Goal: Task Accomplishment & Management: Complete application form

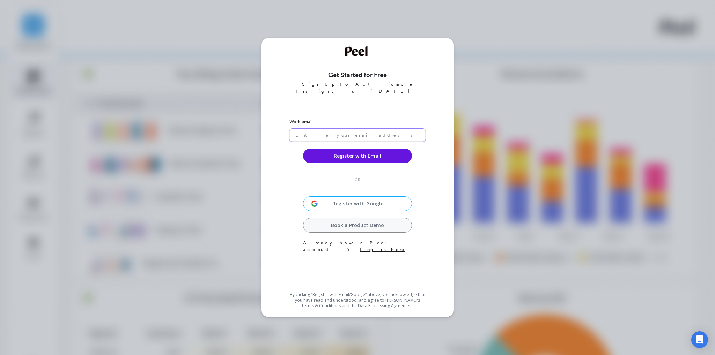
click at [353, 130] on input "email" at bounding box center [357, 135] width 136 height 13
paste input "jixoj21407@bitmens.com"
drag, startPoint x: 320, startPoint y: 128, endPoint x: 328, endPoint y: 128, distance: 8.0
click at [324, 129] on input "jixoj21407@bitmens.com" at bounding box center [357, 135] width 136 height 13
drag, startPoint x: 328, startPoint y: 128, endPoint x: 335, endPoint y: 130, distance: 7.5
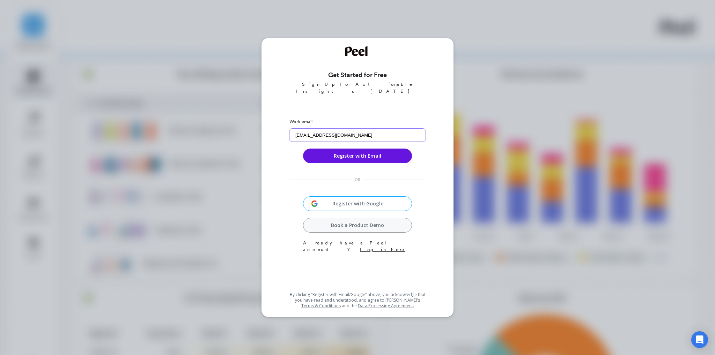
click at [335, 130] on input "jixoj21407@bitmens.com" at bounding box center [357, 135] width 136 height 13
drag, startPoint x: 335, startPoint y: 129, endPoint x: 323, endPoint y: 128, distance: 11.9
click at [323, 129] on input "jixoj21407@bitmens.com" at bounding box center [357, 135] width 136 height 13
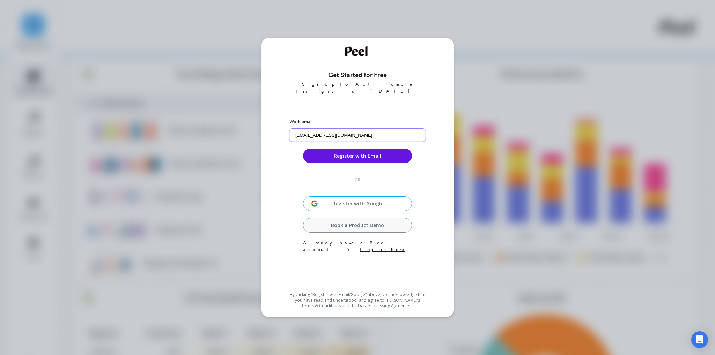
click at [363, 129] on input "jixoj21407@bitmens.com" at bounding box center [357, 135] width 136 height 13
type input "jixoj21407@bitmens.com"
click at [348, 154] on button "Register with Email" at bounding box center [357, 156] width 109 height 15
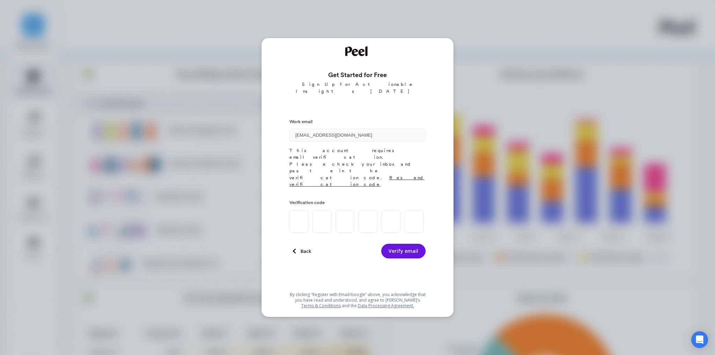
click at [301, 210] on input at bounding box center [298, 221] width 19 height 23
paste input "6"
type input "5"
type input "6"
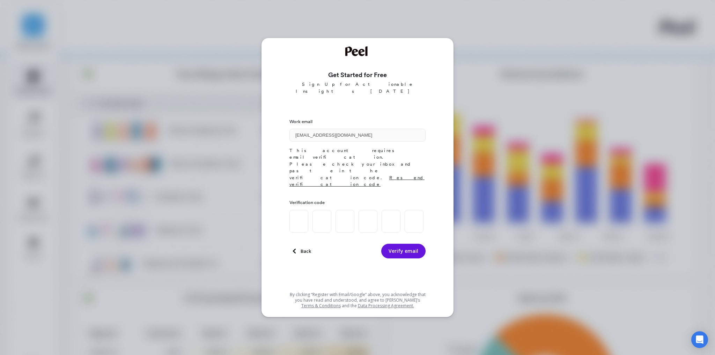
type input "3"
type input "7"
type input "1"
type input "6"
click at [400, 244] on button "Verify email" at bounding box center [403, 251] width 44 height 15
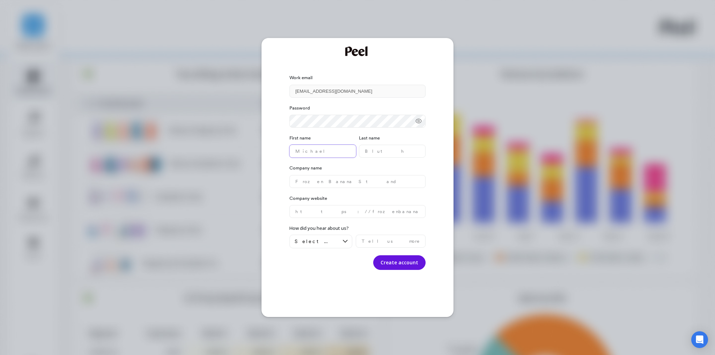
click at [321, 150] on name "text" at bounding box center [322, 151] width 67 height 13
type name "g"
type name "xing"
click at [392, 152] on name "text" at bounding box center [392, 151] width 67 height 13
type name "yu"
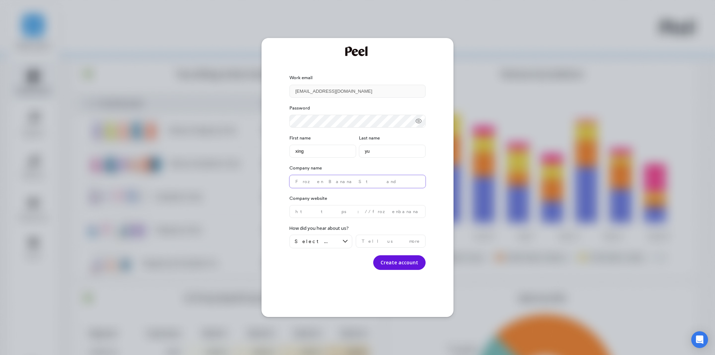
click at [313, 181] on name "text" at bounding box center [357, 181] width 136 height 13
click at [309, 181] on name "text" at bounding box center [357, 181] width 136 height 13
paste name "bitmens"
type name "bitmens"
click at [324, 208] on website "text" at bounding box center [357, 211] width 136 height 13
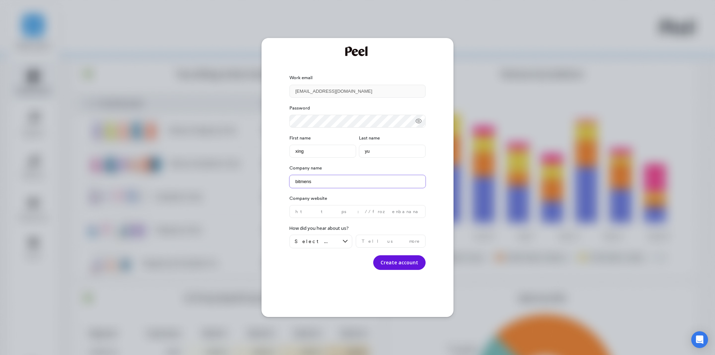
drag, startPoint x: 320, startPoint y: 180, endPoint x: 294, endPoint y: 183, distance: 26.3
click at [294, 183] on name "bitmens" at bounding box center [357, 181] width 136 height 13
click at [310, 210] on website "text" at bounding box center [357, 211] width 136 height 13
paste website "bitmens"
type website "bitmens.com"
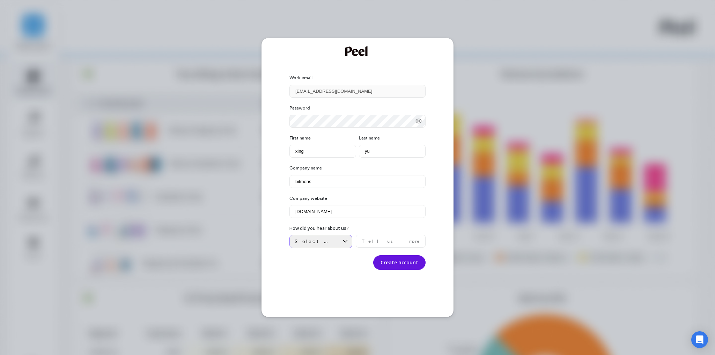
click at [347, 245] on div at bounding box center [345, 241] width 13 height 13
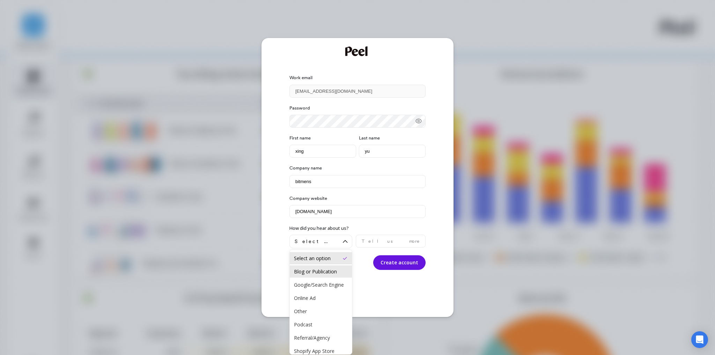
click at [321, 270] on div "Blog or Publication" at bounding box center [321, 272] width 54 height 7
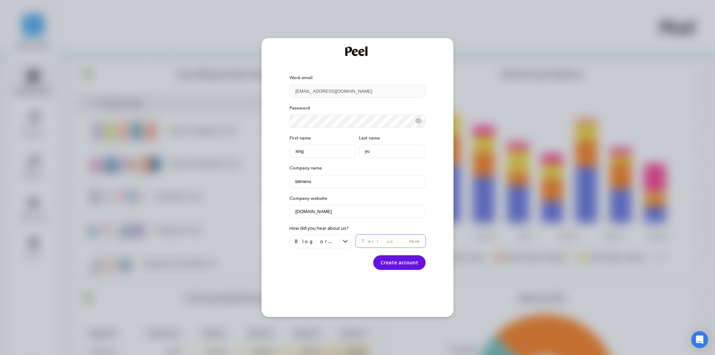
click at [375, 242] on input "text" at bounding box center [391, 241] width 70 height 13
click at [396, 262] on button "Create account" at bounding box center [399, 263] width 52 height 15
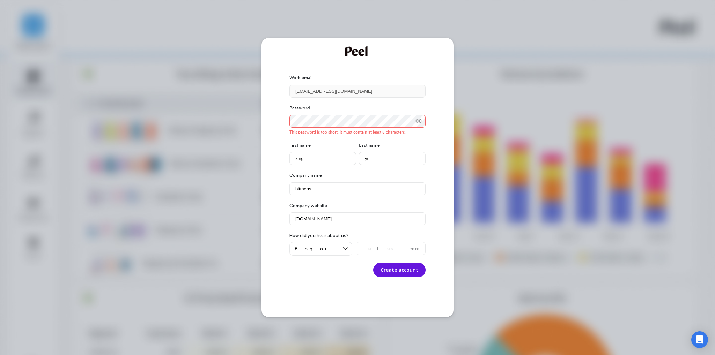
click at [418, 122] on icon at bounding box center [418, 121] width 7 height 7
click at [323, 128] on div "Password This password is too short. It must contain at least 8 characters." at bounding box center [357, 120] width 136 height 30
click at [411, 273] on button "Create account" at bounding box center [399, 270] width 52 height 15
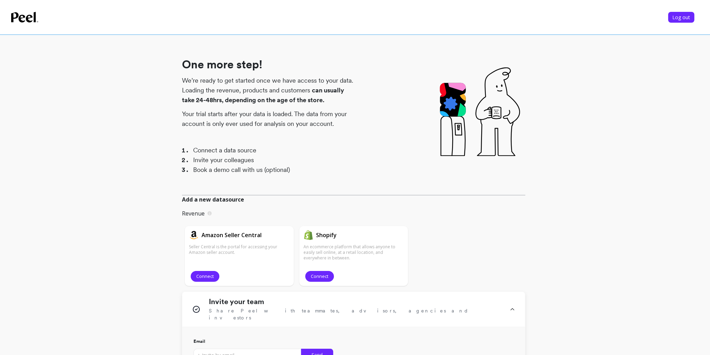
scroll to position [93, 0]
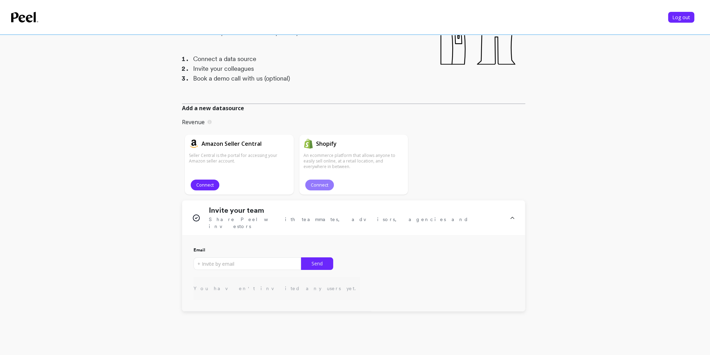
click at [318, 185] on span "Connect" at bounding box center [319, 185] width 17 height 7
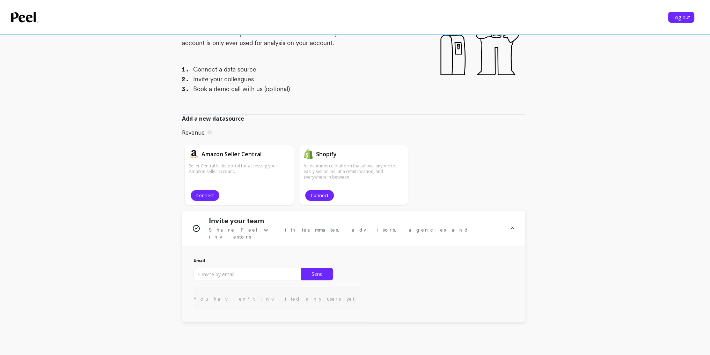
scroll to position [93, 0]
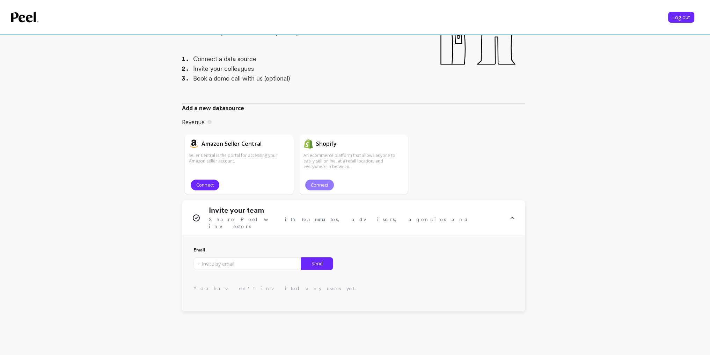
click at [327, 183] on span "Connect" at bounding box center [319, 185] width 17 height 7
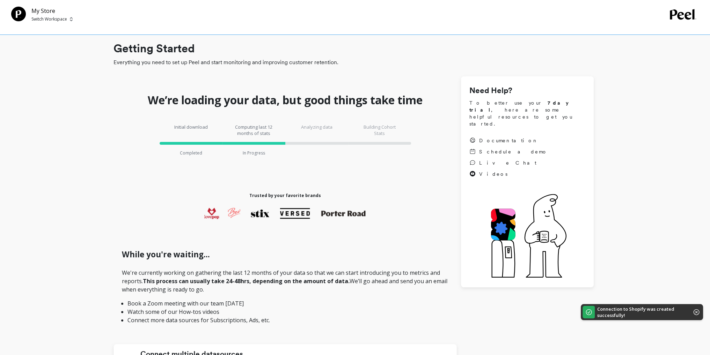
click at [363, 55] on h1 "Getting Started" at bounding box center [353, 48] width 480 height 17
click at [503, 51] on h1 "Getting Started" at bounding box center [353, 48] width 480 height 17
drag, startPoint x: 505, startPoint y: 49, endPoint x: 559, endPoint y: 43, distance: 55.1
click at [551, 43] on h1 "Getting Started" at bounding box center [353, 48] width 480 height 17
click at [559, 43] on h1 "Getting Started" at bounding box center [353, 48] width 480 height 17
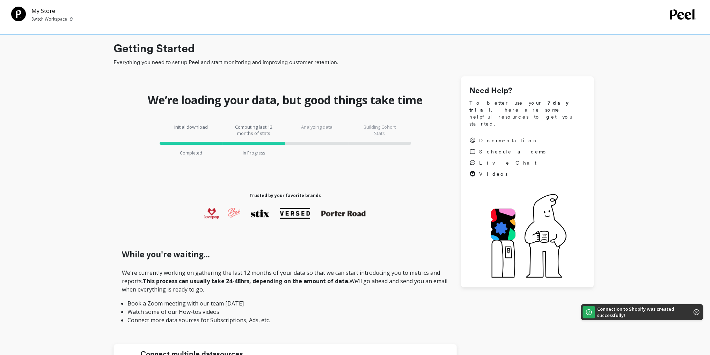
click at [559, 43] on h1 "Getting Started" at bounding box center [353, 48] width 480 height 17
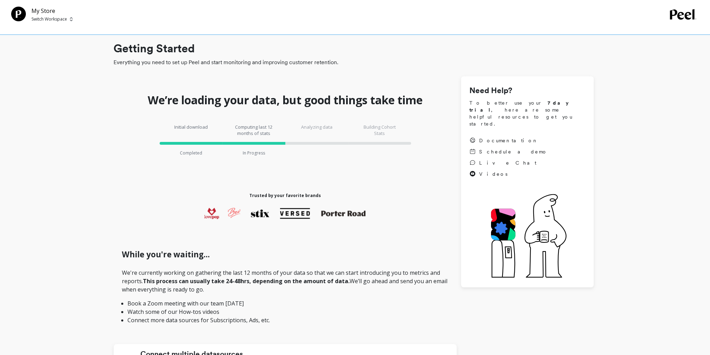
scroll to position [93, 0]
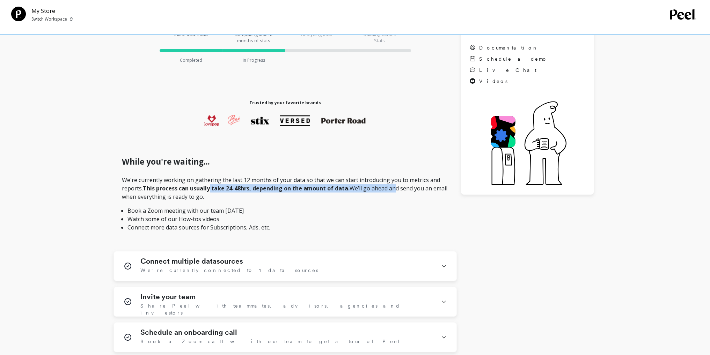
drag, startPoint x: 211, startPoint y: 189, endPoint x: 390, endPoint y: 187, distance: 179.8
click at [390, 187] on p "We're currently working on gathering the last 12 months of your data so that we…" at bounding box center [285, 204] width 326 height 56
click at [346, 189] on strong "This process can usually take 24-48hrs, depending on the amount of data." at bounding box center [246, 189] width 207 height 8
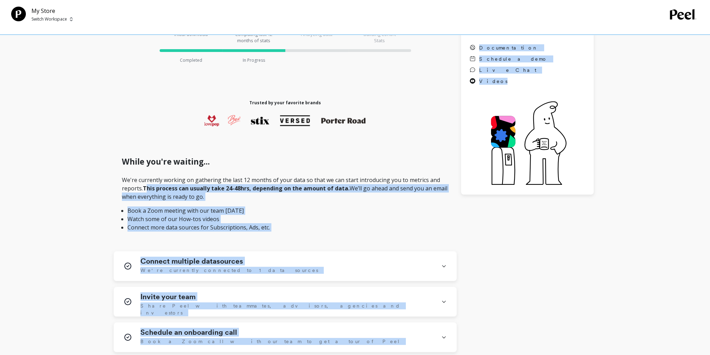
drag, startPoint x: 145, startPoint y: 189, endPoint x: 473, endPoint y: 187, distance: 328.2
click at [473, 187] on div "We’re loading your data, but good things take time Initial download Completed C…" at bounding box center [353, 222] width 480 height 476
drag, startPoint x: 473, startPoint y: 187, endPoint x: 346, endPoint y: 192, distance: 127.2
click at [346, 192] on div "We’re loading your data, but good things take time Initial download Completed C…" at bounding box center [353, 222] width 480 height 476
click at [346, 192] on strong "This process can usually take 24-48hrs, depending on the amount of data." at bounding box center [246, 189] width 207 height 8
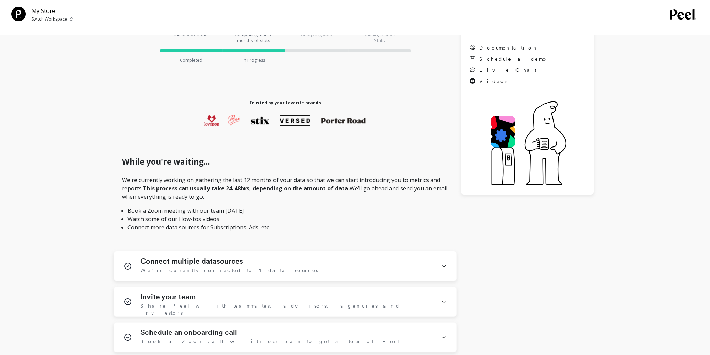
click at [532, 306] on div "We’re loading your data, but good things take time Initial download Completed C…" at bounding box center [353, 222] width 480 height 476
drag, startPoint x: 370, startPoint y: 118, endPoint x: 261, endPoint y: 119, distance: 108.6
click at [367, 118] on span at bounding box center [342, 121] width 56 height 13
click at [275, 119] on div at bounding box center [285, 121] width 170 height 13
drag, startPoint x: 229, startPoint y: 119, endPoint x: 190, endPoint y: 122, distance: 39.2
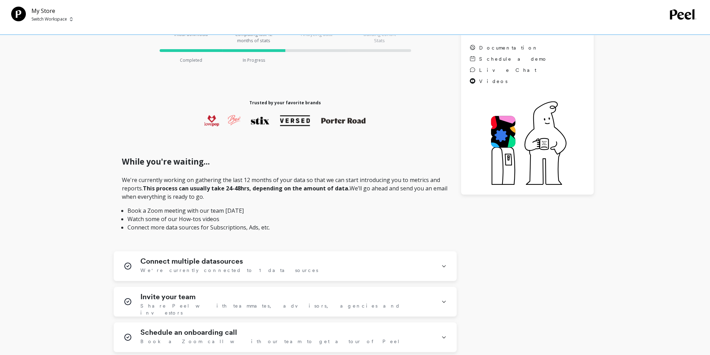
click at [201, 122] on div at bounding box center [285, 121] width 170 height 13
click at [190, 122] on div "We’re loading your data, but good things take time Initial download Completed C…" at bounding box center [284, 222] width 343 height 476
drag, startPoint x: 247, startPoint y: 107, endPoint x: 342, endPoint y: 96, distance: 95.3
click at [342, 96] on div "We’re loading your data, but good things take time Initial download Completed C…" at bounding box center [284, 222] width 343 height 476
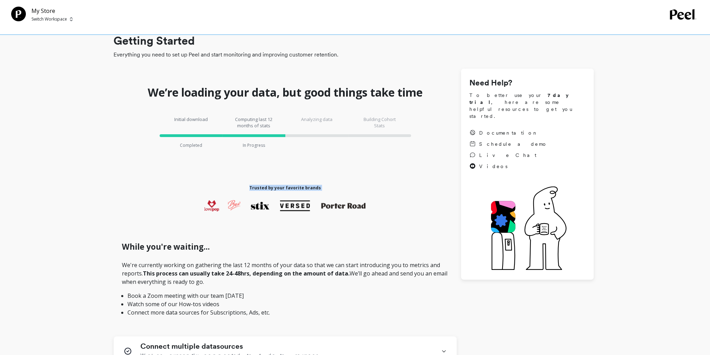
scroll to position [0, 0]
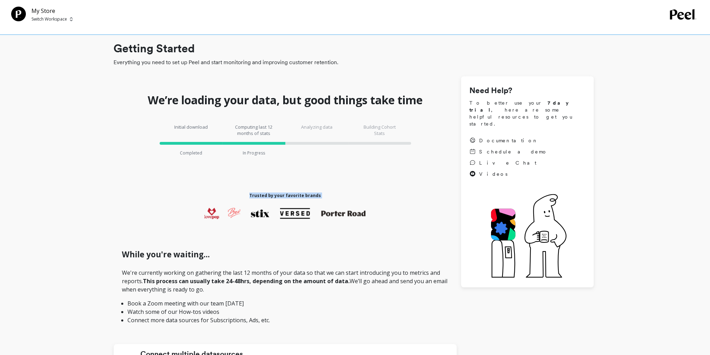
click at [252, 125] on p "Computing last 12 months of stats" at bounding box center [254, 130] width 42 height 13
drag, startPoint x: 235, startPoint y: 122, endPoint x: 280, endPoint y: 129, distance: 45.6
click at [280, 129] on div "Initial download Completed Computing last 12 months of stats In Progress Analyz…" at bounding box center [284, 139] width 343 height 53
click at [280, 130] on div "Computing last 12 months of stats In Progress" at bounding box center [253, 140] width 63 height 32
drag, startPoint x: 240, startPoint y: 127, endPoint x: 270, endPoint y: 133, distance: 30.5
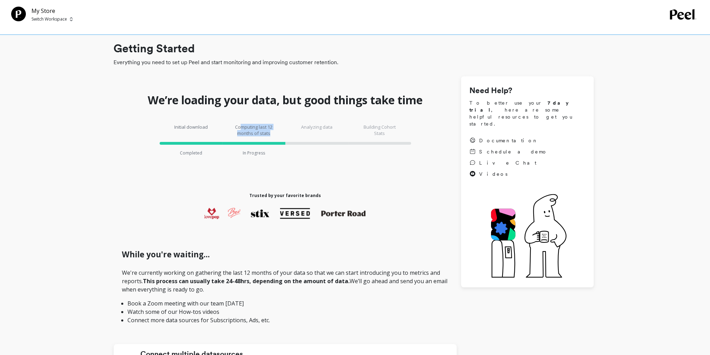
click at [270, 133] on p "Computing last 12 months of stats" at bounding box center [254, 130] width 42 height 13
drag, startPoint x: 271, startPoint y: 133, endPoint x: 228, endPoint y: 125, distance: 44.1
click at [228, 125] on div "Computing last 12 months of stats In Progress" at bounding box center [253, 140] width 63 height 32
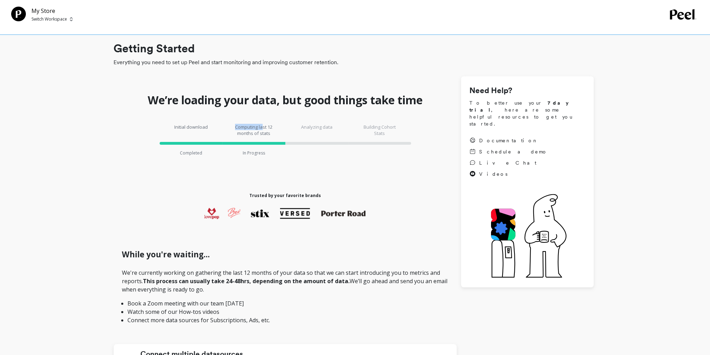
drag, startPoint x: 231, startPoint y: 123, endPoint x: 265, endPoint y: 127, distance: 33.8
click at [265, 127] on div "Initial download Completed Computing last 12 months of stats In Progress Analyz…" at bounding box center [284, 139] width 343 height 53
click at [266, 128] on p "Computing last 12 months of stats" at bounding box center [254, 130] width 42 height 13
drag, startPoint x: 277, startPoint y: 130, endPoint x: 246, endPoint y: 128, distance: 30.8
click at [276, 130] on div "Computing last 12 months of stats In Progress" at bounding box center [253, 140] width 63 height 32
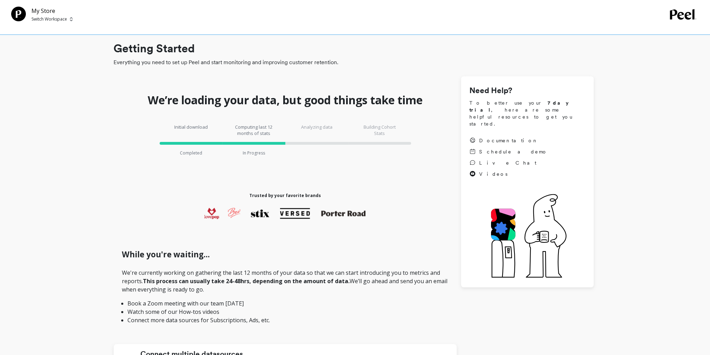
click at [246, 128] on p "Computing last 12 months of stats" at bounding box center [254, 130] width 42 height 13
drag, startPoint x: 236, startPoint y: 125, endPoint x: 285, endPoint y: 135, distance: 49.5
click at [285, 135] on div "Computing last 12 months of stats In Progress" at bounding box center [253, 140] width 63 height 32
click at [321, 156] on div "Analyzing data" at bounding box center [316, 140] width 63 height 32
